Goal: Task Accomplishment & Management: Manage account settings

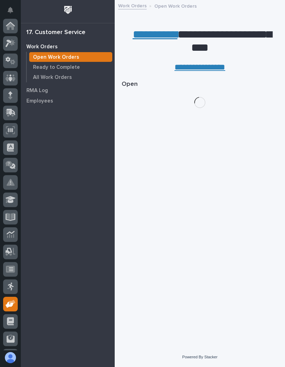
scroll to position [51, 0]
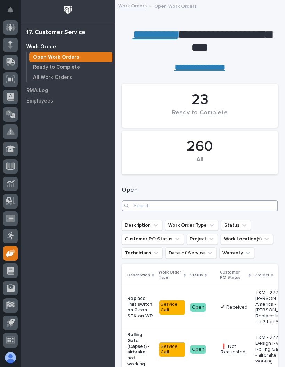
click at [238, 200] on input "Search" at bounding box center [200, 205] width 156 height 11
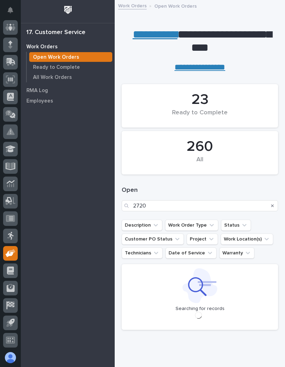
click at [254, 180] on div "Open 2720" at bounding box center [200, 199] width 156 height 42
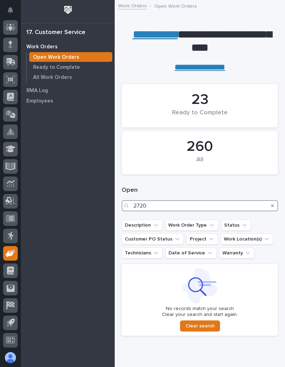
click at [172, 206] on input "2720" at bounding box center [200, 205] width 156 height 11
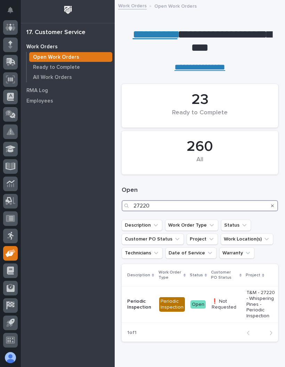
type input "27220"
click at [245, 188] on h1 "Open" at bounding box center [200, 190] width 156 height 8
click at [244, 304] on td "T&M - 27220 - Whispering Pines - Periodic Inspection" at bounding box center [261, 304] width 35 height 36
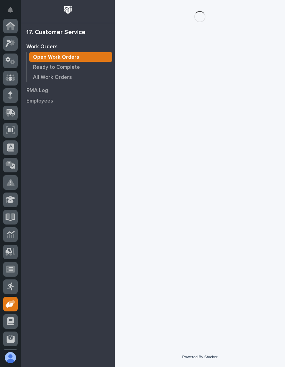
scroll to position [51, 0]
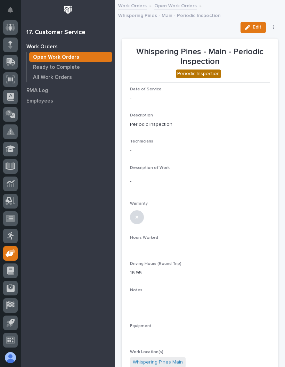
click at [250, 23] on button "Edit" at bounding box center [252, 27] width 25 height 11
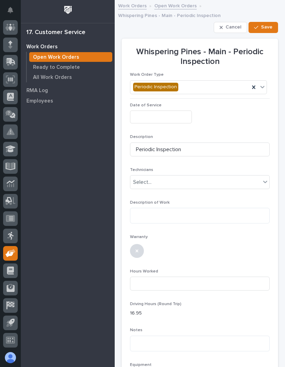
click at [172, 116] on input "text" at bounding box center [161, 117] width 62 height 13
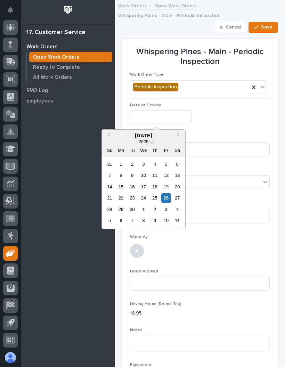
click at [167, 196] on div "26" at bounding box center [165, 197] width 9 height 9
type input "**********"
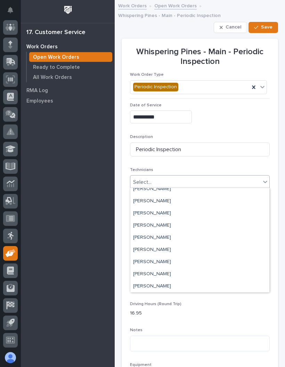
scroll to position [89, 0]
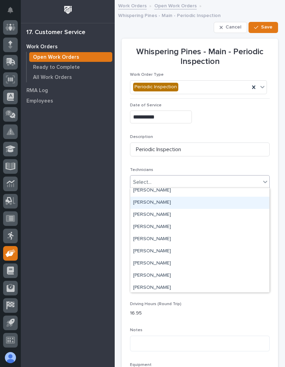
click at [227, 202] on div "[PERSON_NAME]" at bounding box center [199, 203] width 139 height 12
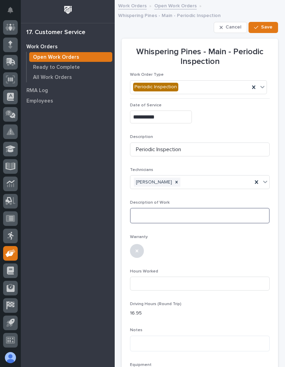
click at [215, 213] on textarea at bounding box center [200, 216] width 140 height 16
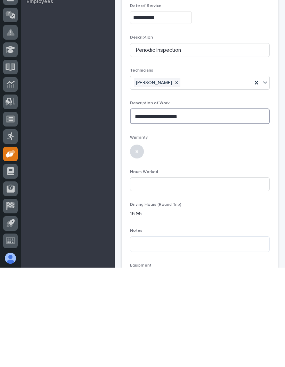
type textarea "**********"
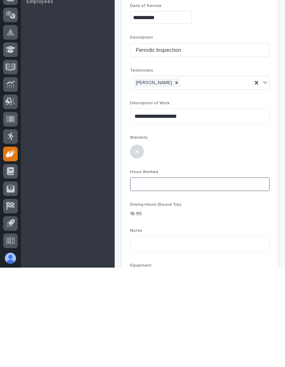
click at [209, 277] on input at bounding box center [200, 284] width 140 height 14
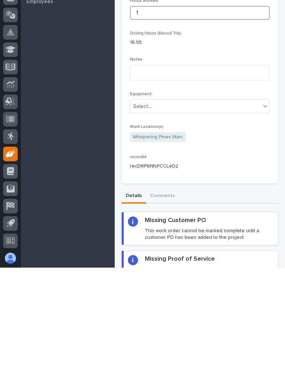
scroll to position [183, 0]
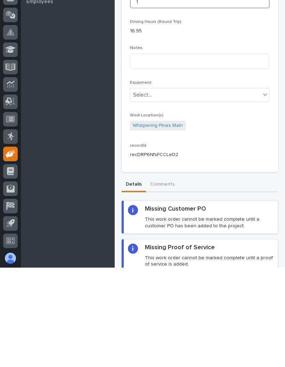
type input "1"
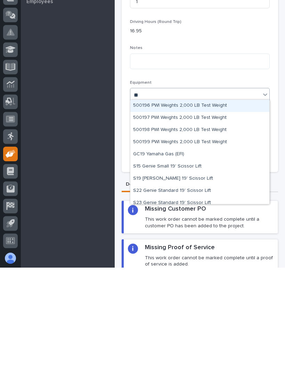
click at [197, 272] on div "S19 [PERSON_NAME] 19' Scissor Lift" at bounding box center [199, 278] width 139 height 12
type input "**"
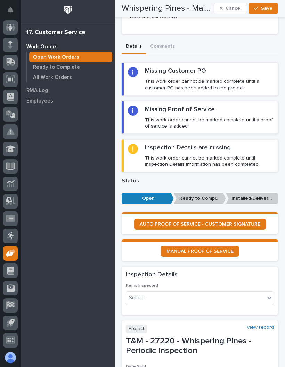
scroll to position [420, 0]
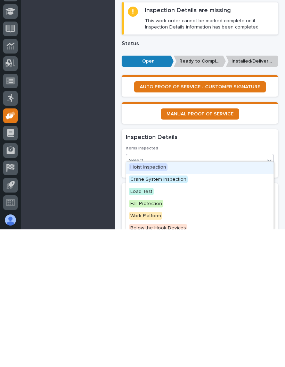
click at [161, 301] on span "Hoist Inspection" at bounding box center [148, 305] width 39 height 8
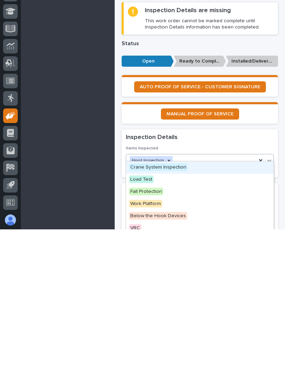
click at [188, 299] on div "Crane System Inspection" at bounding box center [199, 305] width 147 height 12
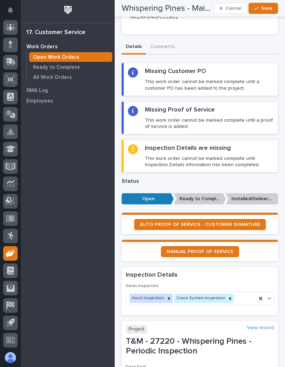
click at [266, 8] on span "Save" at bounding box center [266, 8] width 11 height 6
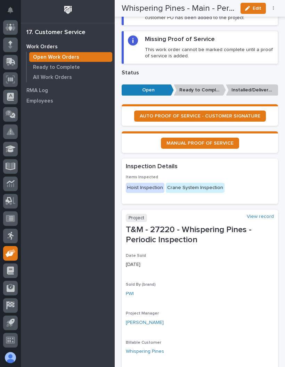
click at [161, 114] on span "AUTO PROOF OF SERVICE - CUSTOMER SIGNATURE" at bounding box center [200, 116] width 121 height 5
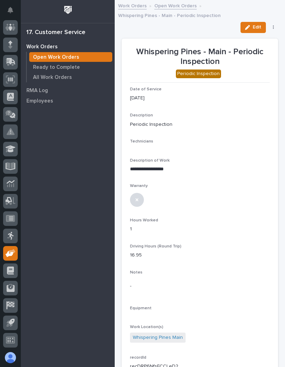
scroll to position [0, 0]
click at [261, 27] on button "Edit" at bounding box center [252, 27] width 25 height 11
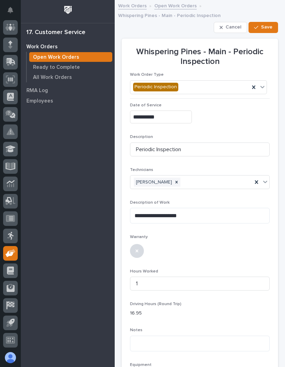
click at [268, 22] on button "Save" at bounding box center [263, 27] width 30 height 11
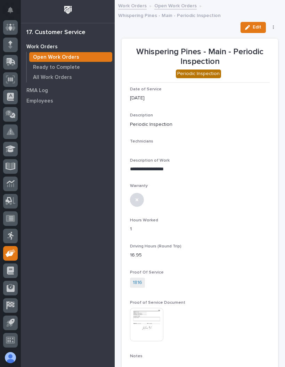
click at [277, 25] on button "button" at bounding box center [274, 27] width 10 height 5
click at [259, 43] on span "✔️ Work is Done" at bounding box center [251, 41] width 37 height 8
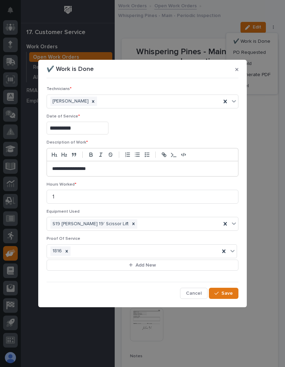
click at [232, 288] on button "Save" at bounding box center [224, 293] width 30 height 11
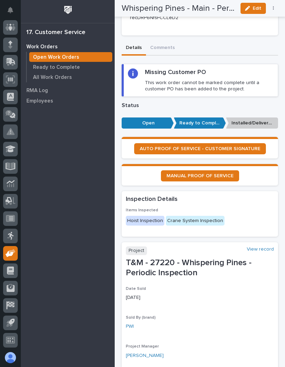
scroll to position [455, 0]
